Goal: Book appointment/travel/reservation

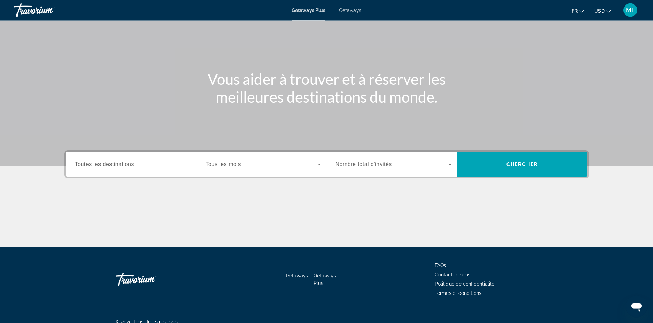
scroll to position [48, 0]
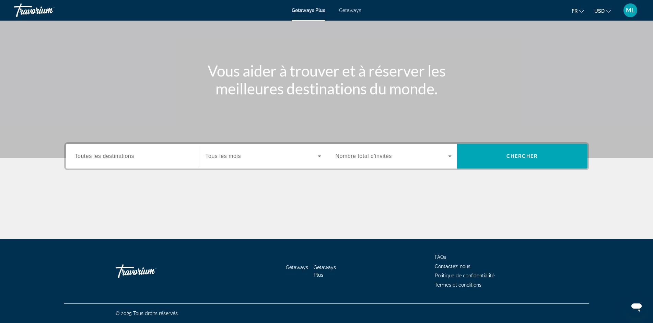
click at [139, 155] on input "Destination Toutes les destinations" at bounding box center [133, 156] width 116 height 8
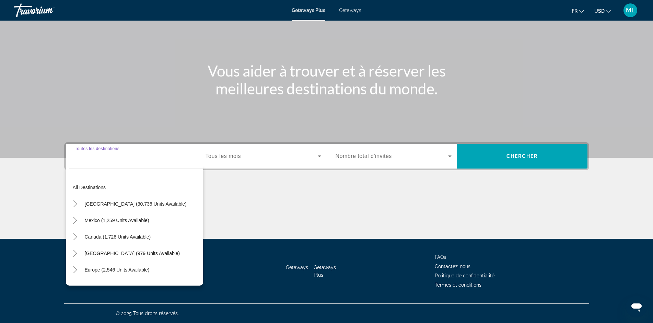
click at [84, 154] on input "Destination Toutes les destinations" at bounding box center [133, 156] width 116 height 8
click at [81, 158] on input "Destination Toutes les destinations" at bounding box center [133, 156] width 116 height 8
click at [82, 161] on div "Search widget" at bounding box center [133, 157] width 116 height 20
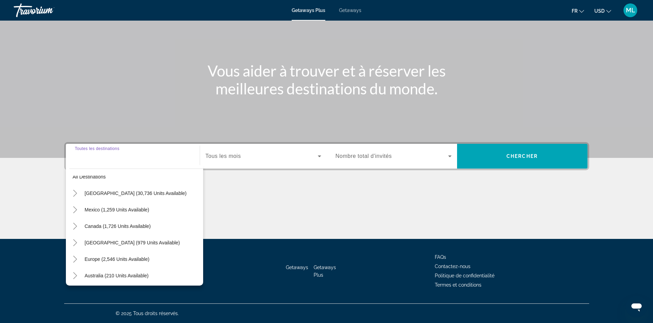
scroll to position [0, 0]
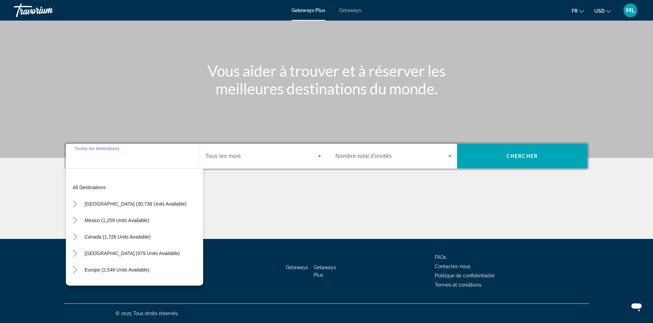
click at [79, 156] on input "Destination Toutes les destinations" at bounding box center [133, 156] width 116 height 8
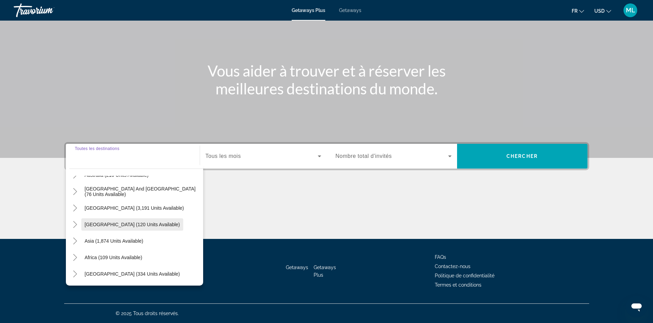
scroll to position [72, 0]
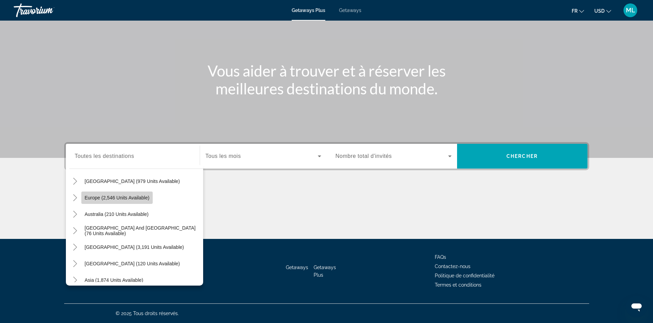
click at [106, 196] on span "Europe (2,546 units available)" at bounding box center [117, 197] width 65 height 5
type input "**********"
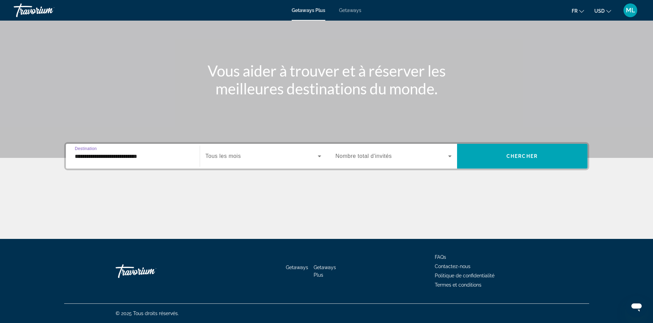
click at [319, 157] on icon "Search widget" at bounding box center [319, 156] width 3 height 2
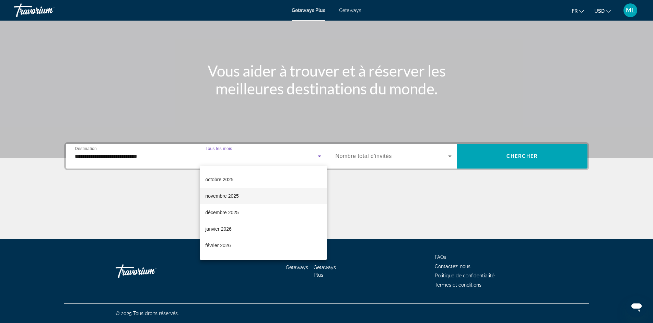
scroll to position [45, 0]
click at [237, 196] on span "décembre 2025" at bounding box center [222, 197] width 33 height 8
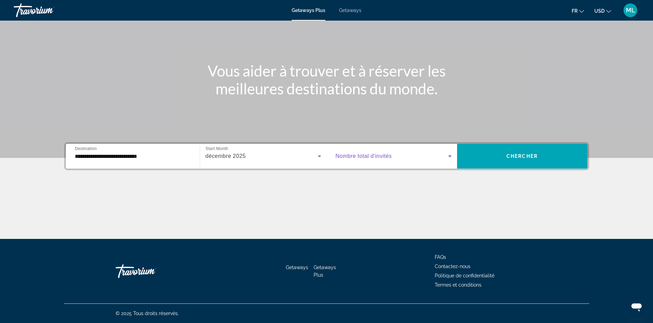
click at [450, 155] on icon "Search widget" at bounding box center [449, 156] width 3 height 2
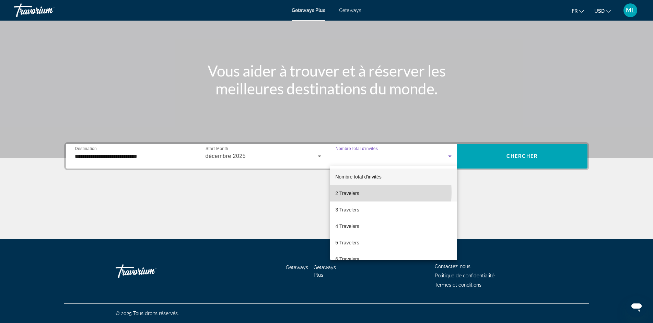
click at [347, 192] on span "2 Travelers" at bounding box center [348, 193] width 24 height 8
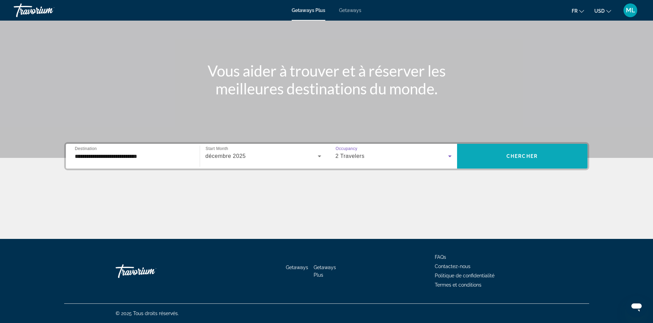
click at [533, 155] on span "Chercher" at bounding box center [522, 155] width 31 height 5
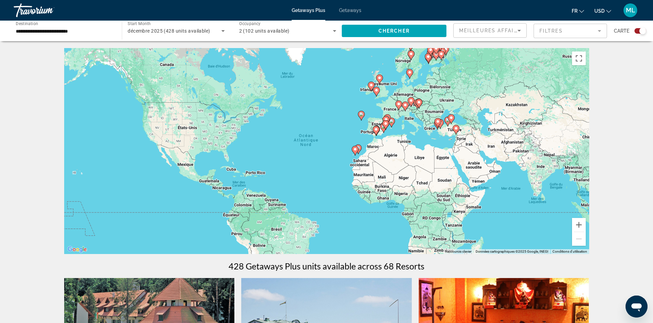
click at [331, 31] on icon "Search widget" at bounding box center [334, 31] width 8 height 8
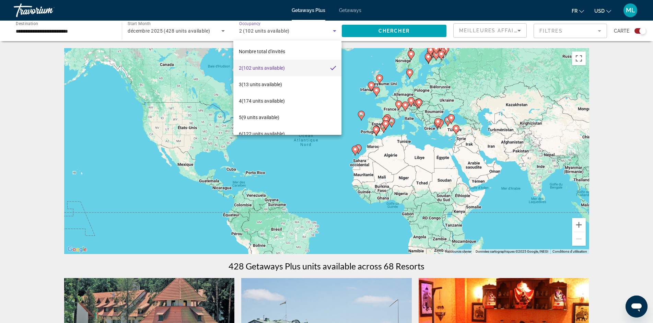
click at [331, 31] on div at bounding box center [326, 161] width 653 height 323
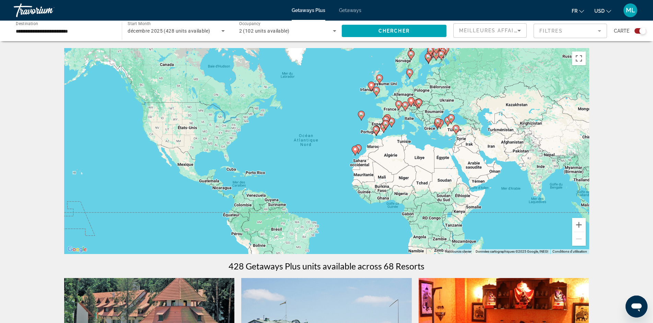
click at [391, 111] on div "Pour activer le glissement avec le clavier, appuyez sur Alt+Entrée. Une fois ce…" at bounding box center [326, 151] width 525 height 206
click at [399, 105] on image "Main content" at bounding box center [399, 104] width 4 height 4
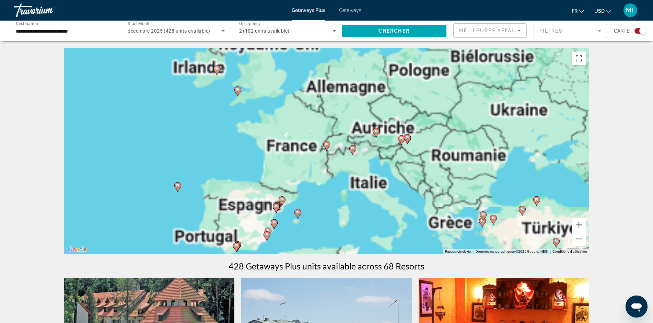
click at [327, 146] on image "Main content" at bounding box center [327, 144] width 4 height 4
type input "**********"
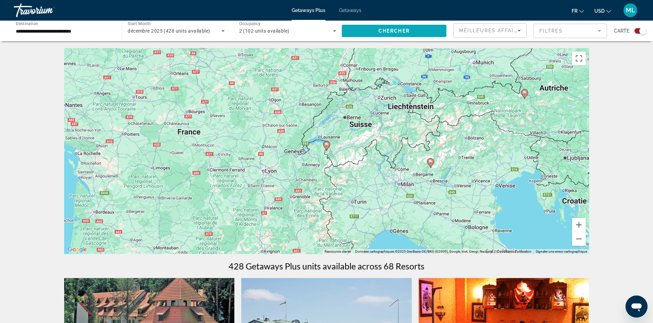
click at [420, 33] on span "Search widget" at bounding box center [394, 31] width 105 height 16
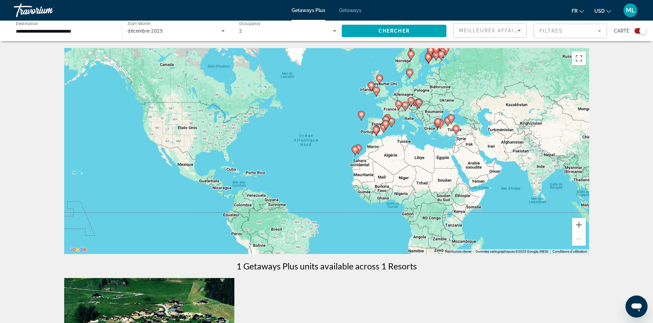
click at [393, 108] on div "Pour activer le glissement avec le clavier, appuyez sur Alt+Entrée. Une fois ce…" at bounding box center [326, 151] width 525 height 206
click at [399, 106] on image "Main content" at bounding box center [399, 104] width 4 height 4
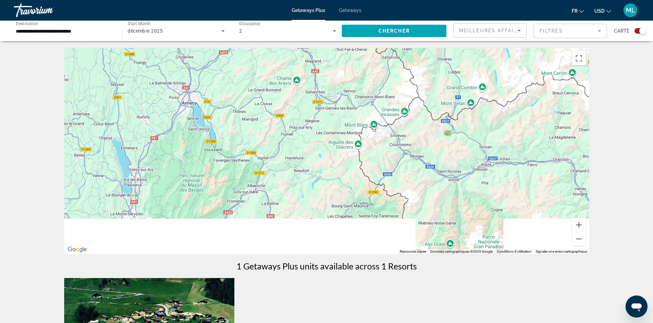
drag, startPoint x: 286, startPoint y: 206, endPoint x: 334, endPoint y: 47, distance: 165.9
click at [334, 48] on div "Pour activer le glissement avec le clavier, appuyez sur Alt+Entrée. Une fois ce…" at bounding box center [326, 151] width 525 height 206
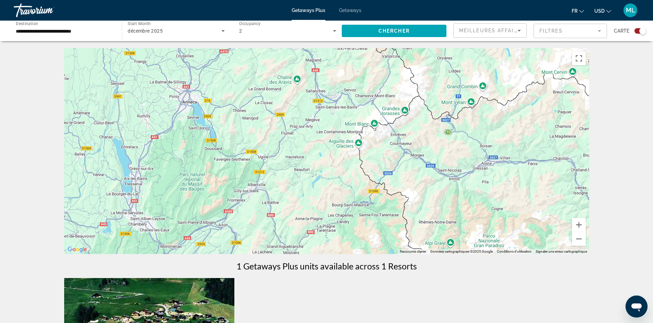
drag, startPoint x: 364, startPoint y: 75, endPoint x: 341, endPoint y: 218, distance: 145.0
click at [339, 177] on div "Pour activer le glissement avec le clavier, appuyez sur Alt+Entrée. Une fois ce…" at bounding box center [326, 151] width 525 height 206
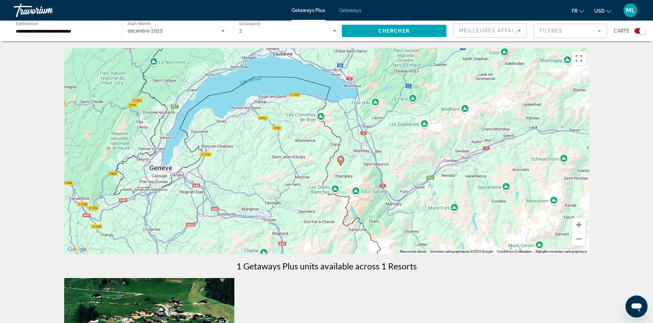
drag, startPoint x: 341, startPoint y: 218, endPoint x: 336, endPoint y: 265, distance: 47.2
click at [336, 254] on div "Désolé, aucune image n'est disponible pour cette zone. Pour activer le glisseme…" at bounding box center [326, 151] width 525 height 206
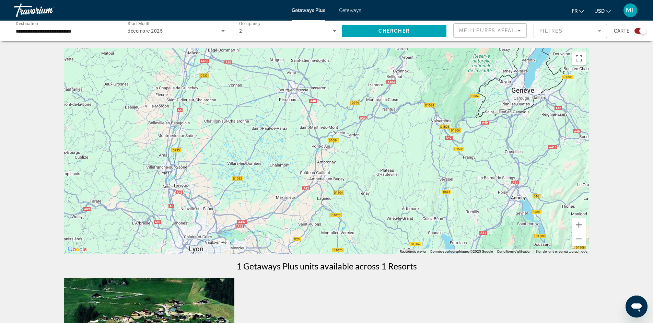
drag, startPoint x: 176, startPoint y: 174, endPoint x: 541, endPoint y: 94, distance: 373.4
click at [541, 94] on div "Pour activer le glissement avec le clavier, appuyez sur Alt+Entrée. Une fois ce…" at bounding box center [326, 151] width 525 height 206
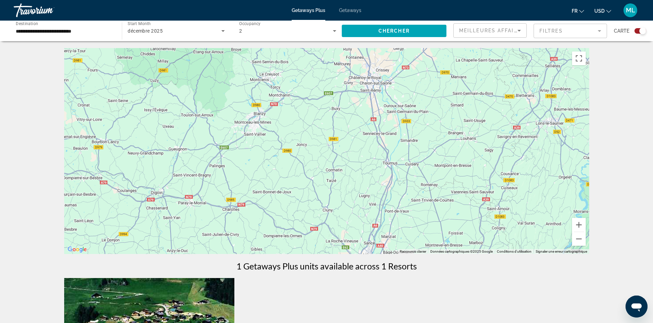
drag, startPoint x: 314, startPoint y: 115, endPoint x: 489, endPoint y: 317, distance: 267.4
click at [489, 254] on div "Pour activer le glissement avec le clavier, appuyez sur Alt+Entrée. Une fois ce…" at bounding box center [326, 151] width 525 height 206
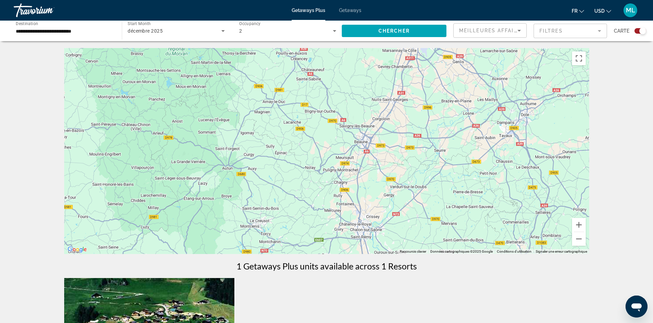
drag, startPoint x: 434, startPoint y: 151, endPoint x: 427, endPoint y: 271, distance: 119.6
click at [427, 254] on div "Pour activer le glissement avec le clavier, appuyez sur Alt+Entrée. Une fois ce…" at bounding box center [326, 151] width 525 height 206
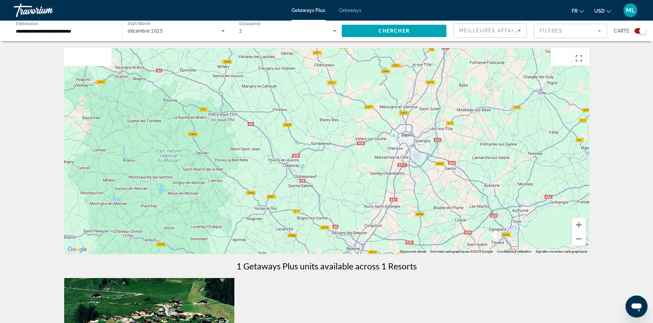
drag, startPoint x: 372, startPoint y: 141, endPoint x: 364, endPoint y: 243, distance: 101.5
click at [364, 243] on div "Pour activer le glissement avec le clavier, appuyez sur Alt+Entrée. Une fois ce…" at bounding box center [326, 151] width 525 height 206
click at [578, 241] on button "Zoom arrière" at bounding box center [579, 239] width 14 height 14
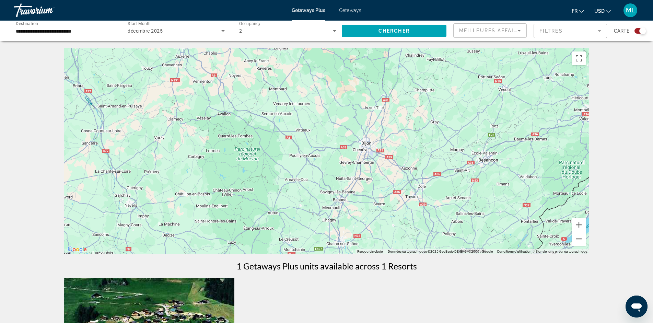
click at [579, 237] on button "Zoom arrière" at bounding box center [579, 239] width 14 height 14
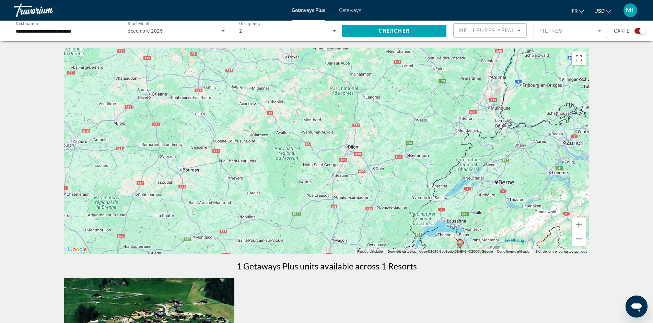
click at [579, 237] on button "Zoom arrière" at bounding box center [579, 239] width 14 height 14
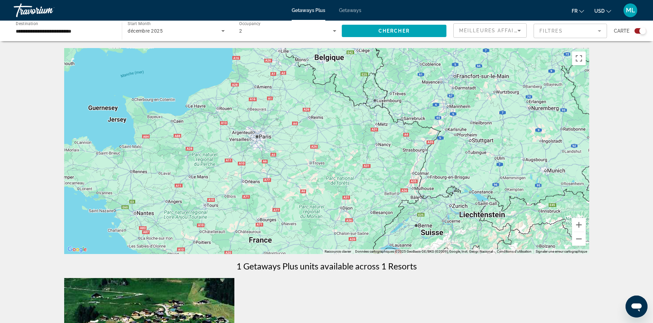
drag, startPoint x: 368, startPoint y: 106, endPoint x: 372, endPoint y: 167, distance: 62.0
click at [372, 167] on div "Pour activer le glissement avec le clavier, appuyez sur Alt+Entrée. Une fois ce…" at bounding box center [326, 151] width 525 height 206
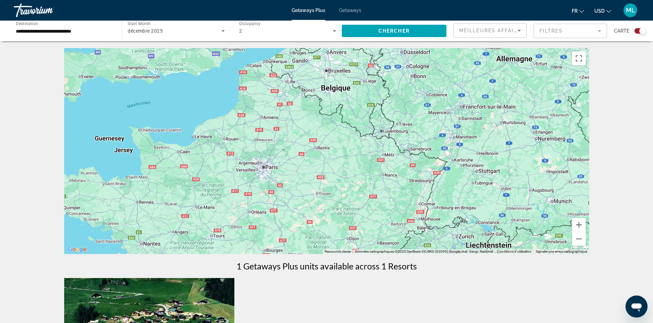
drag, startPoint x: 344, startPoint y: 143, endPoint x: 346, endPoint y: 153, distance: 9.6
click at [346, 153] on div "Pour activer le glissement avec le clavier, appuyez sur Alt+Entrée. Une fois ce…" at bounding box center [326, 151] width 525 height 206
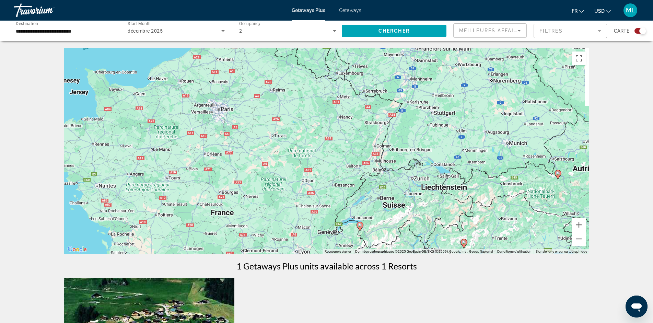
drag, startPoint x: 403, startPoint y: 197, endPoint x: 356, endPoint y: 135, distance: 77.4
click at [356, 135] on div "Pour activer le glissement avec le clavier, appuyez sur Alt+Entrée. Une fois ce…" at bounding box center [326, 151] width 525 height 206
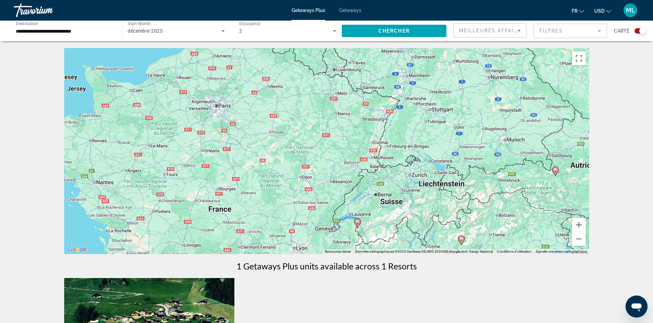
click at [378, 145] on div "Pour activer le glissement avec le clavier, appuyez sur Alt+Entrée. Une fois ce…" at bounding box center [326, 151] width 525 height 206
click at [373, 144] on div "Pour activer le glissement avec le clavier, appuyez sur Alt+Entrée. Une fois ce…" at bounding box center [326, 151] width 525 height 206
click at [431, 30] on span "Search widget" at bounding box center [394, 31] width 105 height 16
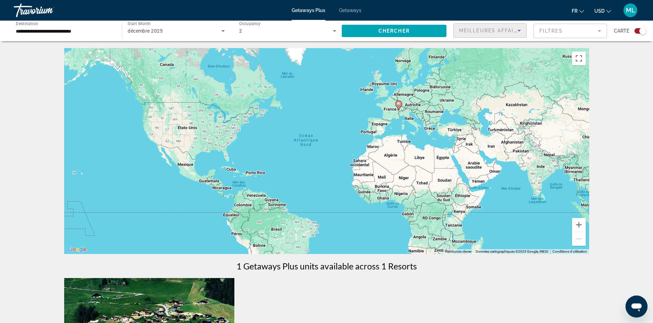
click at [520, 31] on icon "Sort by" at bounding box center [519, 30] width 8 height 8
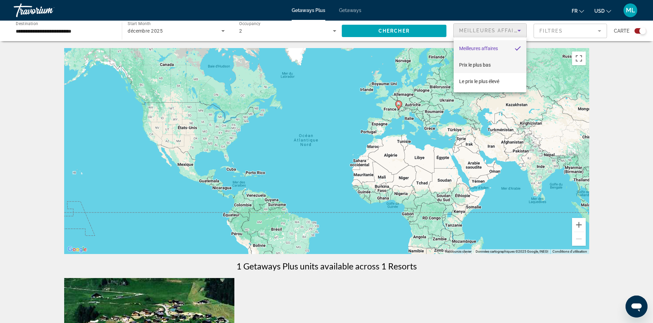
click at [484, 63] on span "Prix ​​le plus bas" at bounding box center [475, 64] width 32 height 5
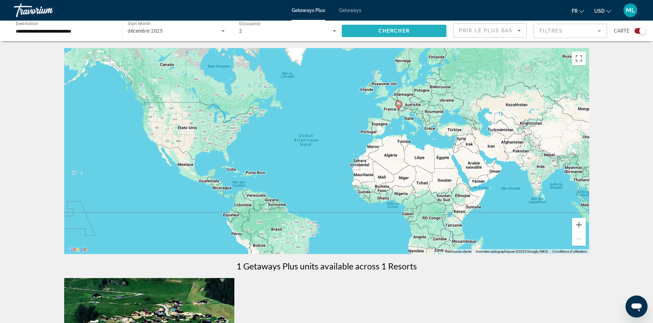
click at [431, 32] on span "Search widget" at bounding box center [394, 31] width 105 height 16
drag, startPoint x: 102, startPoint y: 34, endPoint x: 12, endPoint y: 32, distance: 89.2
click at [16, 32] on input "**********" at bounding box center [64, 31] width 97 height 8
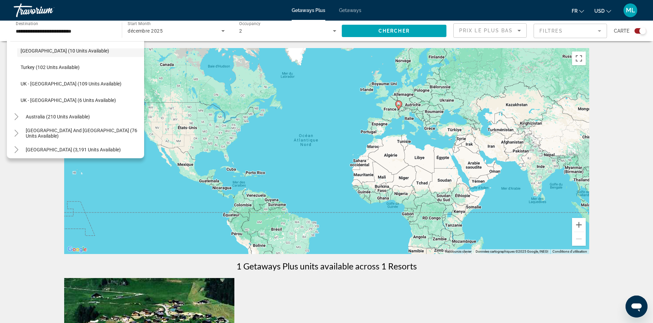
scroll to position [424, 0]
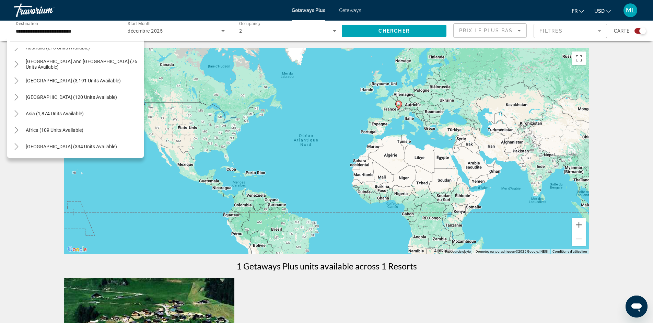
drag, startPoint x: 42, startPoint y: 200, endPoint x: 37, endPoint y: 132, distance: 67.8
click at [42, 200] on div "← Déplacement vers la gauche → Déplacement vers la droite ↑ Déplacement vers le…" at bounding box center [326, 286] width 653 height 477
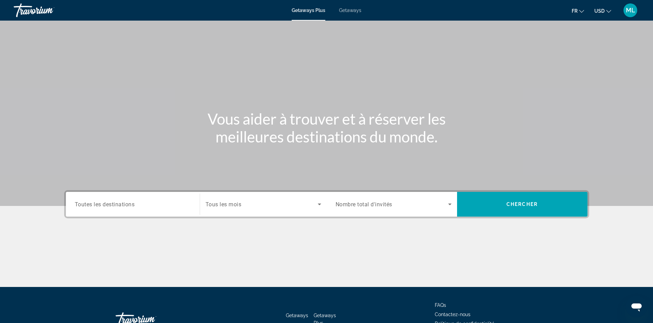
click at [118, 205] on span "Toutes les destinations" at bounding box center [105, 204] width 60 height 7
click at [118, 205] on input "Destination Toutes les destinations" at bounding box center [133, 204] width 116 height 8
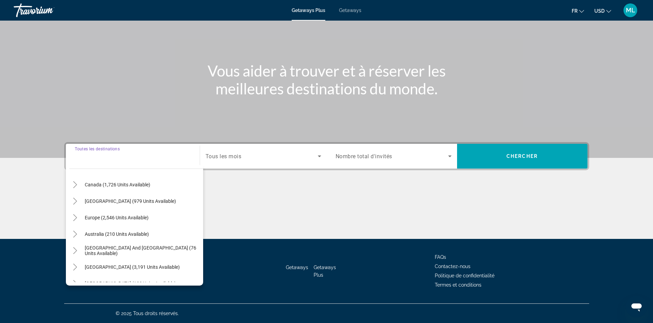
scroll to position [39, 0]
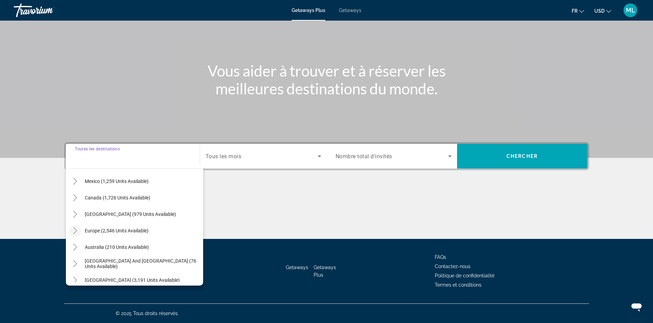
click at [77, 231] on icon "Toggle Europe (2,546 units available)" at bounding box center [75, 230] width 4 height 7
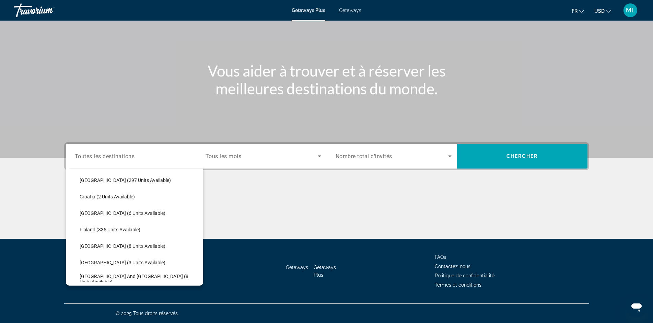
scroll to position [156, 0]
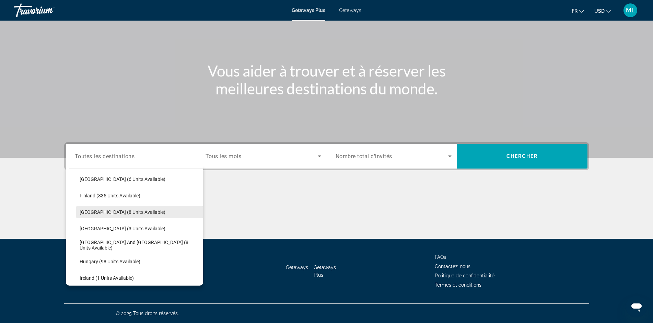
click at [79, 211] on span "Search widget" at bounding box center [139, 212] width 127 height 16
type input "**********"
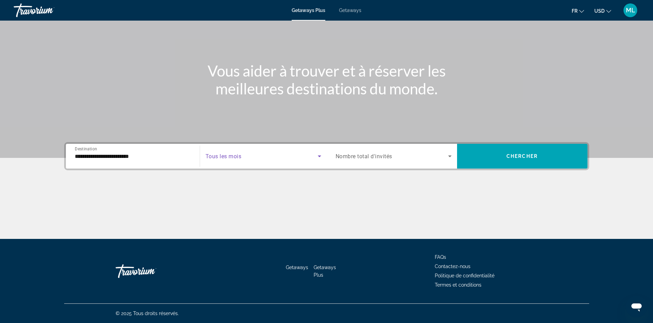
click at [318, 156] on icon "Search widget" at bounding box center [319, 156] width 8 height 8
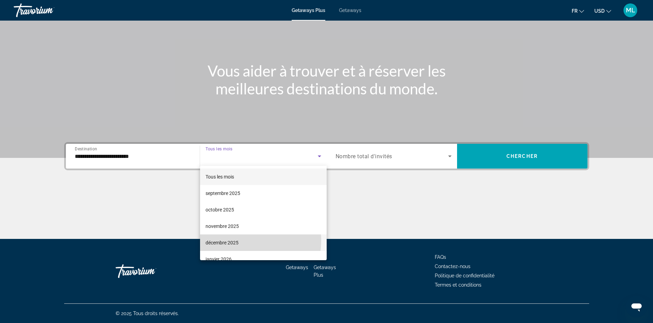
click at [228, 240] on span "décembre 2025" at bounding box center [222, 243] width 33 height 8
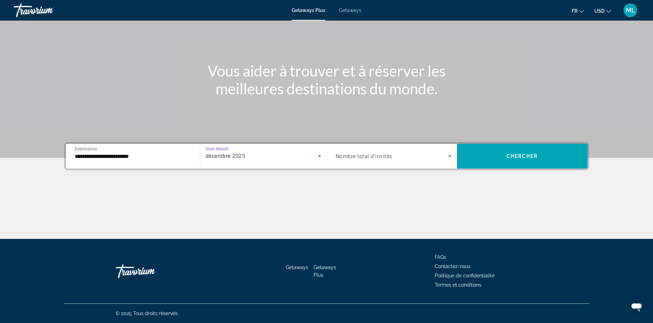
click at [451, 157] on icon "Search widget" at bounding box center [450, 156] width 8 height 8
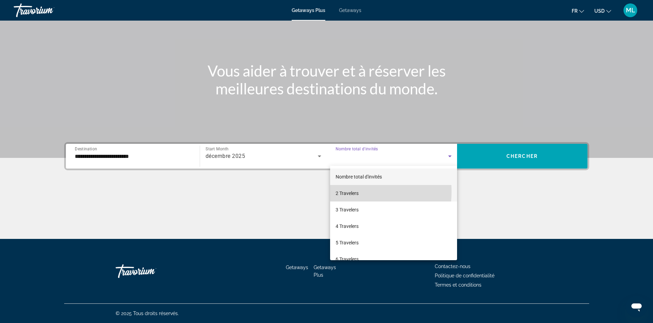
click at [349, 191] on span "2 Travelers" at bounding box center [347, 193] width 23 height 8
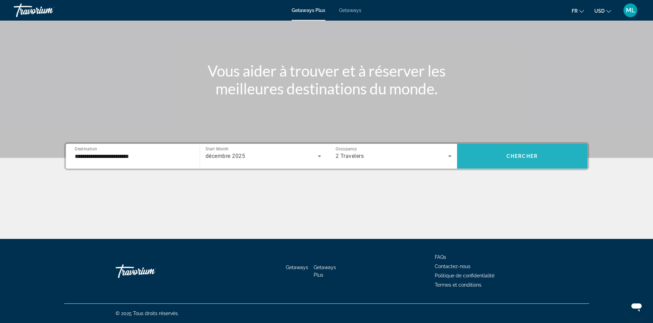
click at [510, 153] on span "Search widget" at bounding box center [522, 156] width 130 height 16
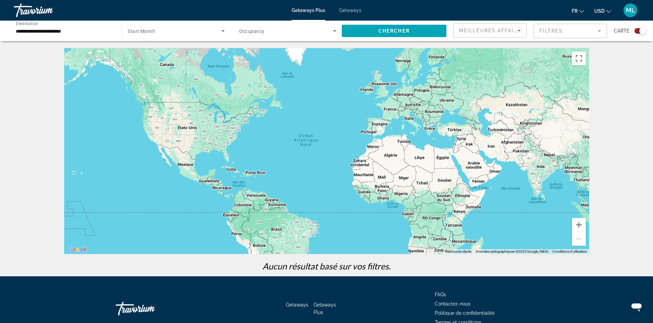
click at [600, 32] on mat-form-field "Filtres" at bounding box center [570, 31] width 73 height 14
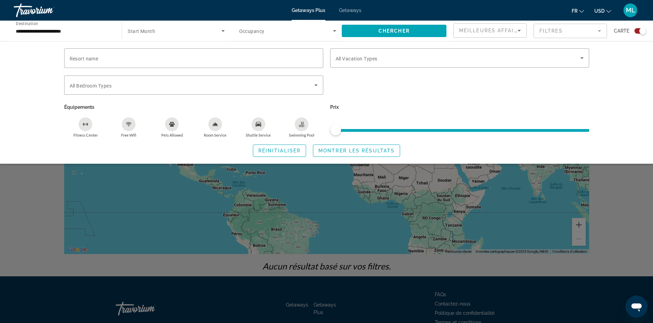
click at [600, 32] on mat-form-field "Filtres" at bounding box center [570, 31] width 73 height 14
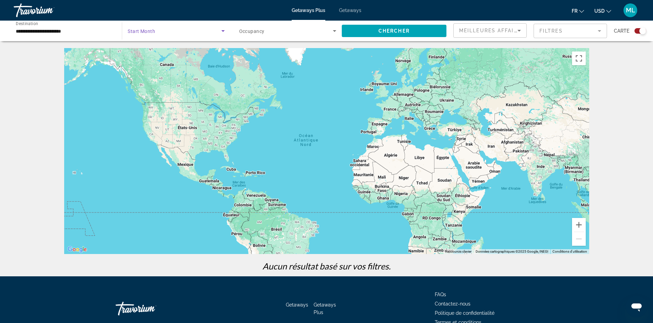
click at [222, 31] on icon "Search widget" at bounding box center [222, 31] width 3 height 2
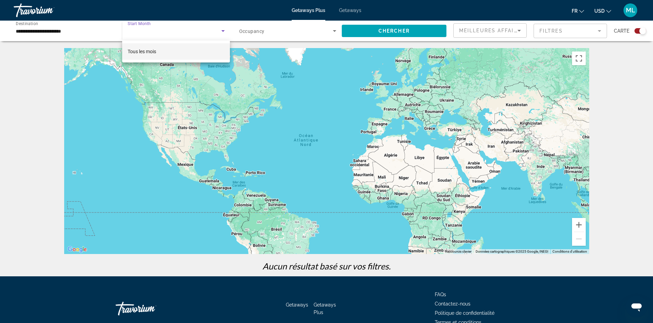
click at [222, 31] on div at bounding box center [326, 161] width 653 height 323
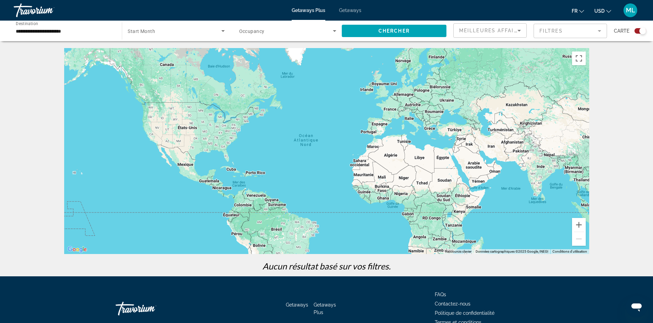
click at [332, 30] on icon "Search widget" at bounding box center [334, 31] width 8 height 8
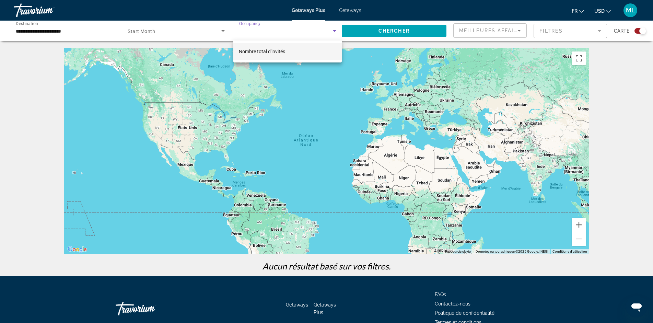
click at [332, 30] on div at bounding box center [326, 161] width 653 height 323
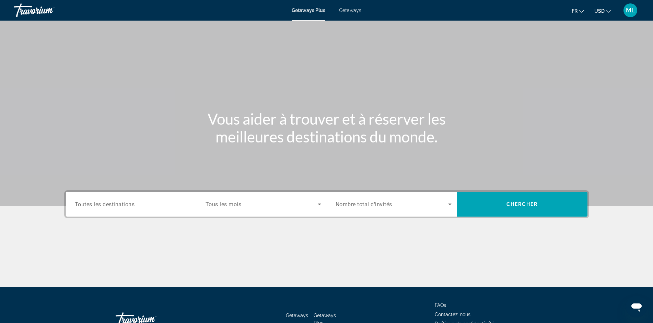
scroll to position [35, 0]
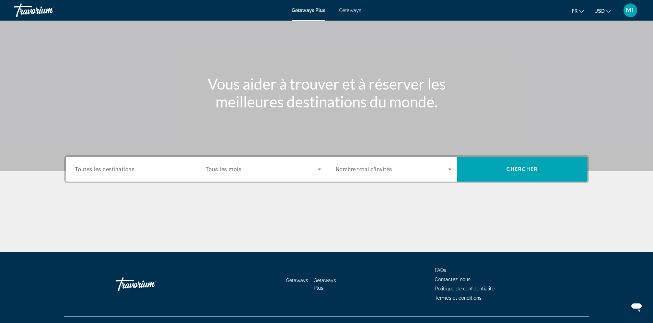
click at [117, 166] on span "Toutes les destinations" at bounding box center [105, 169] width 60 height 7
click at [117, 166] on input "Destination Toutes les destinations" at bounding box center [133, 169] width 116 height 8
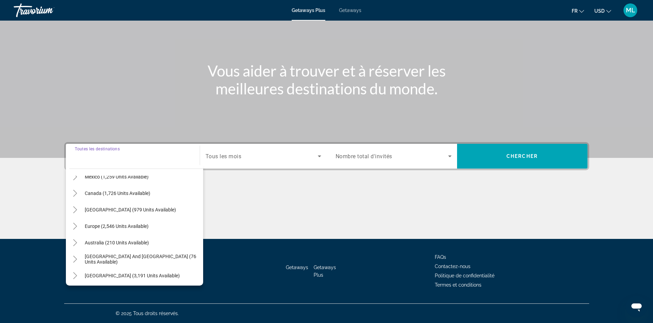
scroll to position [33, 0]
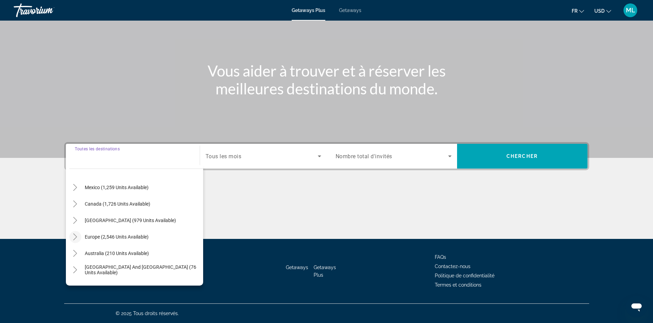
click at [73, 236] on icon "Toggle Europe (2,546 units available)" at bounding box center [75, 236] width 7 height 7
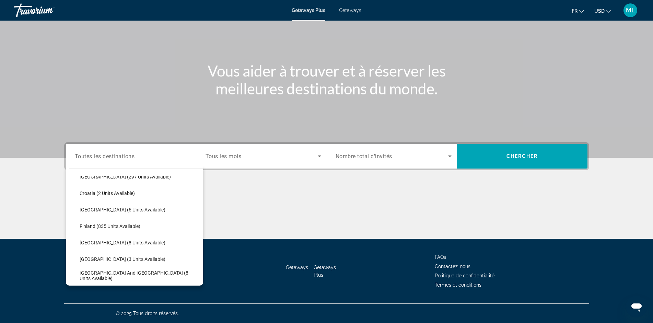
scroll to position [150, 0]
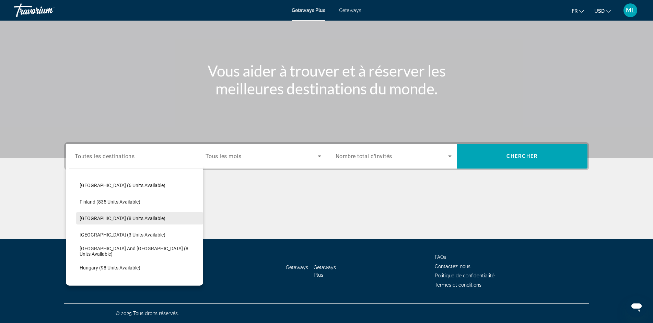
click at [82, 217] on span "[GEOGRAPHIC_DATA] (8 units available)" at bounding box center [123, 218] width 86 height 5
type input "**********"
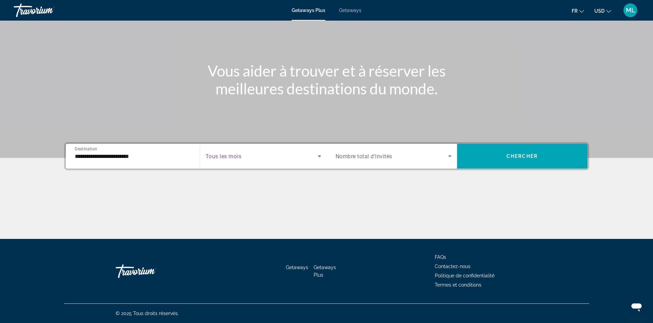
click at [319, 156] on icon "Search widget" at bounding box center [319, 156] width 3 height 2
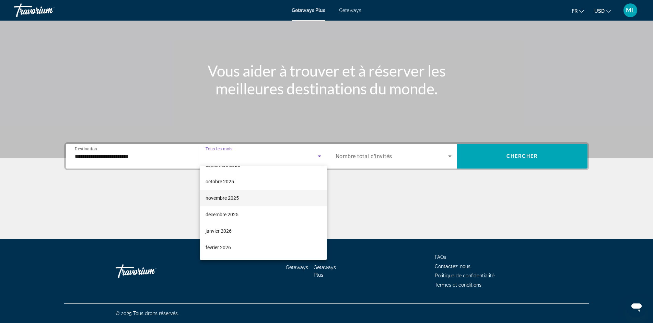
scroll to position [45, 0]
click at [247, 197] on mat-option "décembre 2025" at bounding box center [263, 197] width 127 height 16
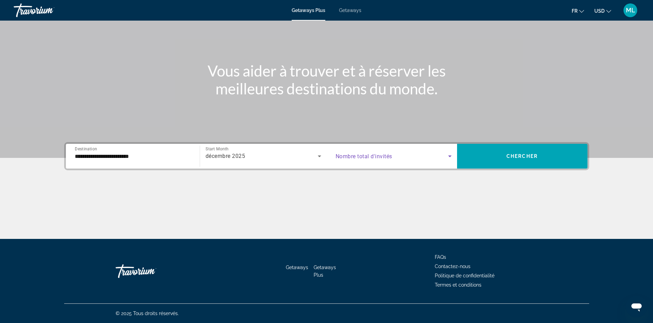
click at [448, 155] on icon "Search widget" at bounding box center [449, 156] width 3 height 2
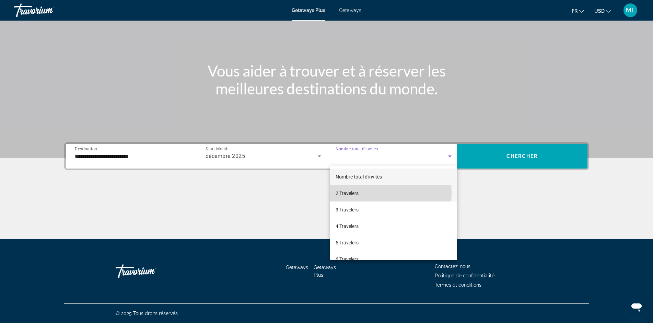
click at [360, 193] on mat-option "2 Travelers" at bounding box center [393, 193] width 127 height 16
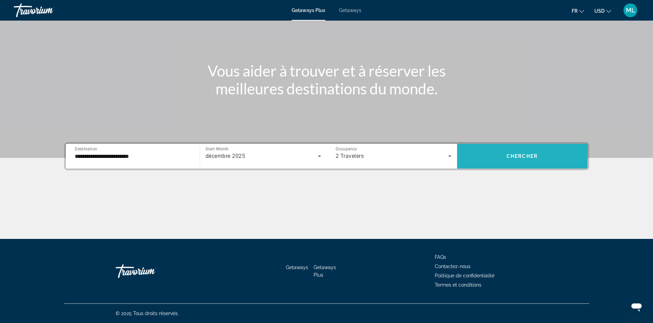
click at [526, 156] on span "Chercher" at bounding box center [522, 155] width 31 height 5
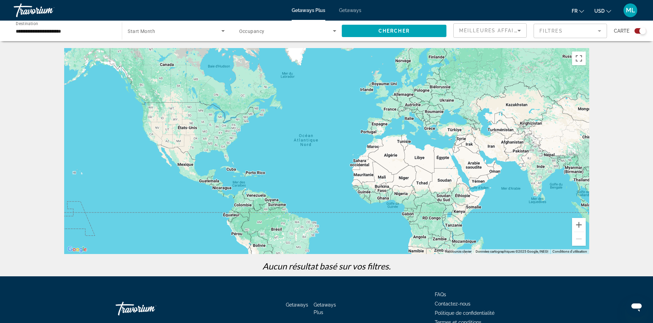
click at [370, 91] on div "Main content" at bounding box center [326, 151] width 525 height 206
click at [80, 30] on input "**********" at bounding box center [64, 31] width 97 height 8
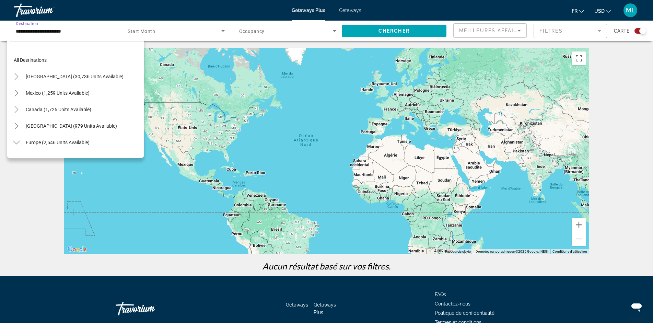
scroll to position [140, 0]
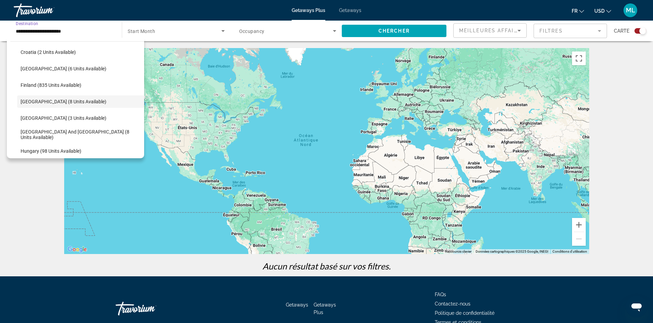
drag, startPoint x: 80, startPoint y: 30, endPoint x: 12, endPoint y: 31, distance: 68.3
click at [16, 31] on input "**********" at bounding box center [64, 31] width 97 height 8
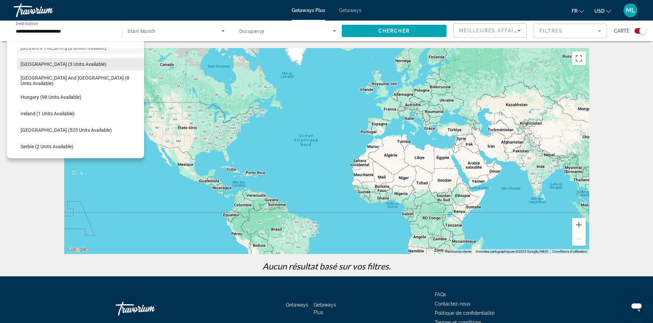
scroll to position [206, 0]
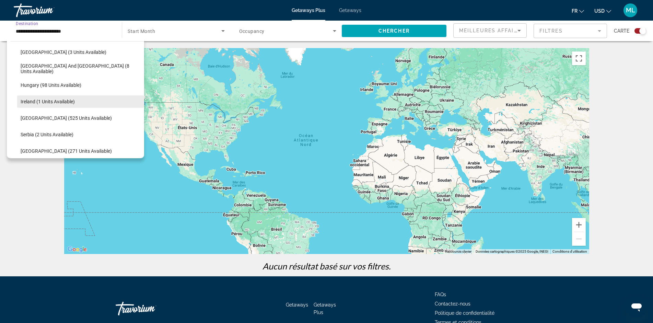
click at [48, 102] on span "Ireland (1 units available)" at bounding box center [48, 101] width 54 height 5
type input "**********"
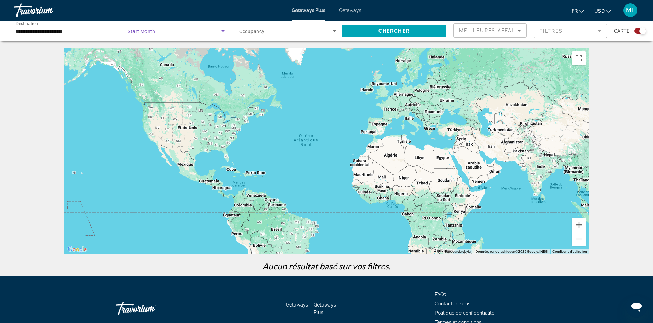
click at [221, 30] on icon "Search widget" at bounding box center [222, 31] width 3 height 2
click at [162, 50] on mat-option "Tous les mois" at bounding box center [176, 51] width 108 height 16
click at [334, 30] on icon "Search widget" at bounding box center [334, 31] width 8 height 8
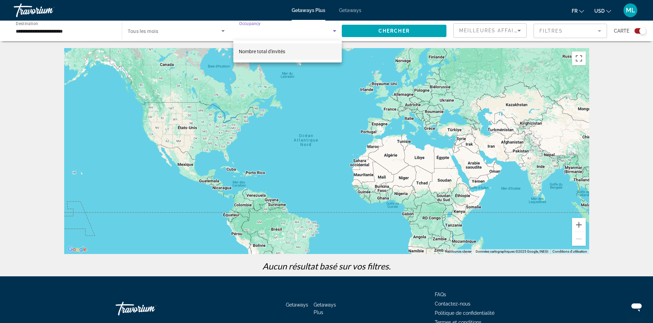
click at [290, 51] on mat-option "Nombre total d'invités" at bounding box center [287, 51] width 108 height 16
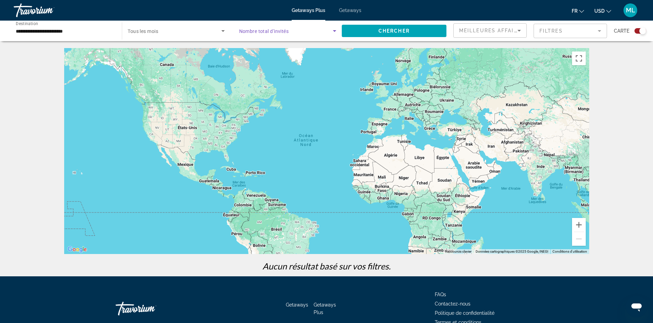
click at [334, 29] on icon "Search widget" at bounding box center [334, 31] width 8 height 8
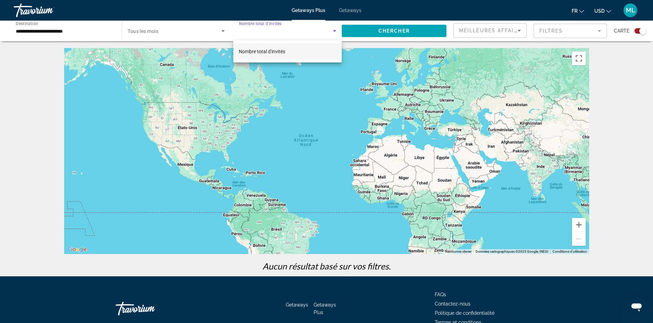
click at [299, 52] on mat-option "Nombre total d'invités" at bounding box center [287, 51] width 108 height 16
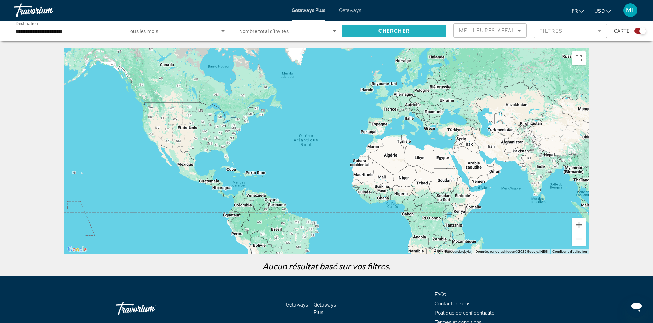
click at [414, 32] on span "Search widget" at bounding box center [394, 31] width 105 height 16
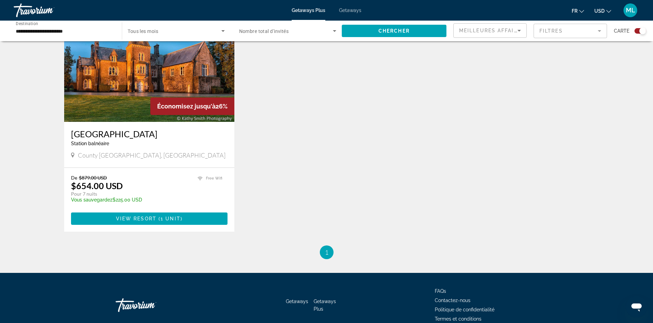
scroll to position [280, 0]
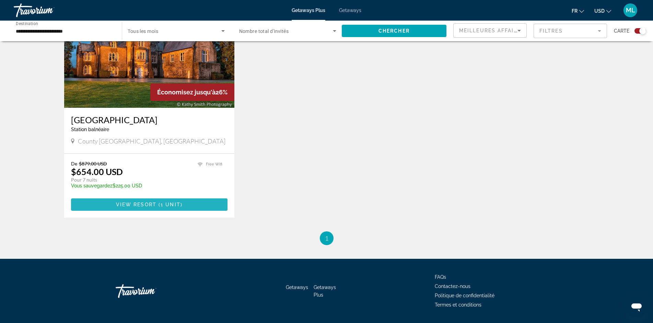
click at [149, 205] on span "View Resort" at bounding box center [136, 204] width 40 height 5
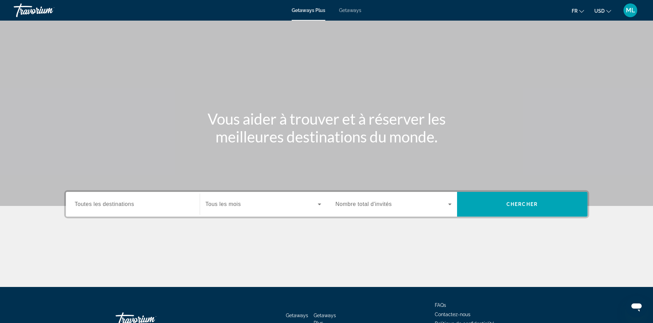
click at [349, 11] on span "Getaways" at bounding box center [350, 10] width 22 height 5
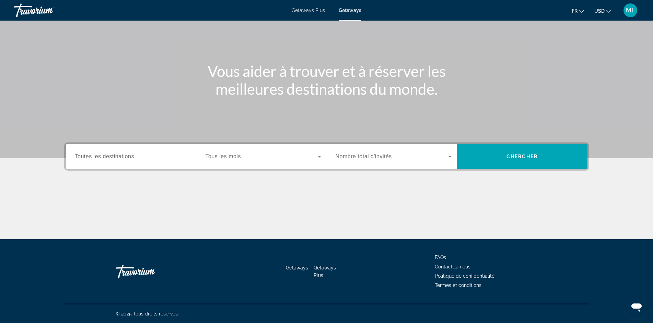
scroll to position [48, 0]
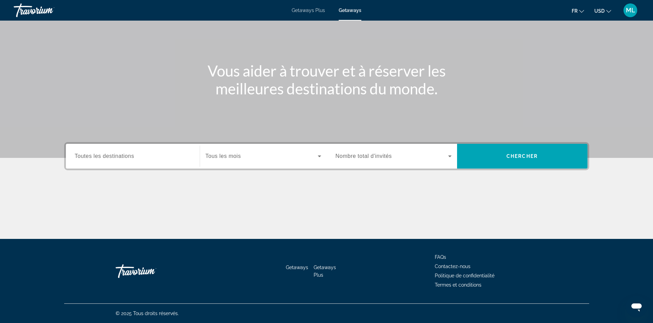
click at [128, 158] on span "Toutes les destinations" at bounding box center [104, 156] width 59 height 6
click at [128, 158] on input "Destination Toutes les destinations" at bounding box center [133, 156] width 116 height 8
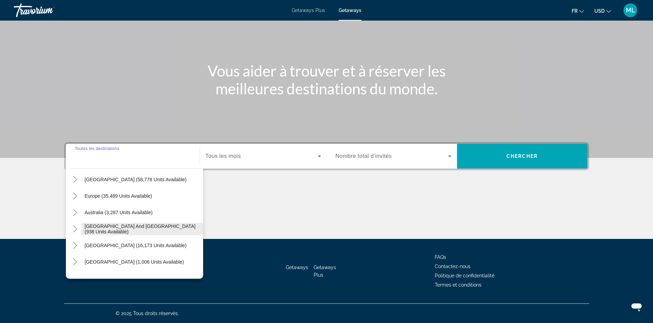
scroll to position [78, 0]
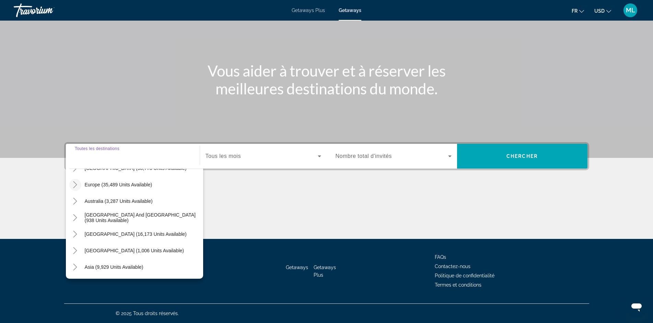
click at [76, 184] on icon "Toggle Europe (35,489 units available)" at bounding box center [75, 184] width 7 height 7
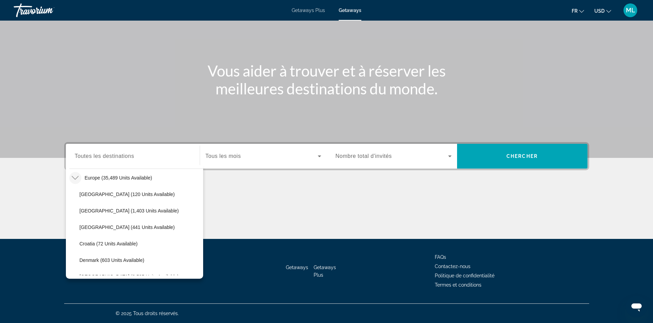
scroll to position [0, 0]
